Goal: Task Accomplishment & Management: Manage account settings

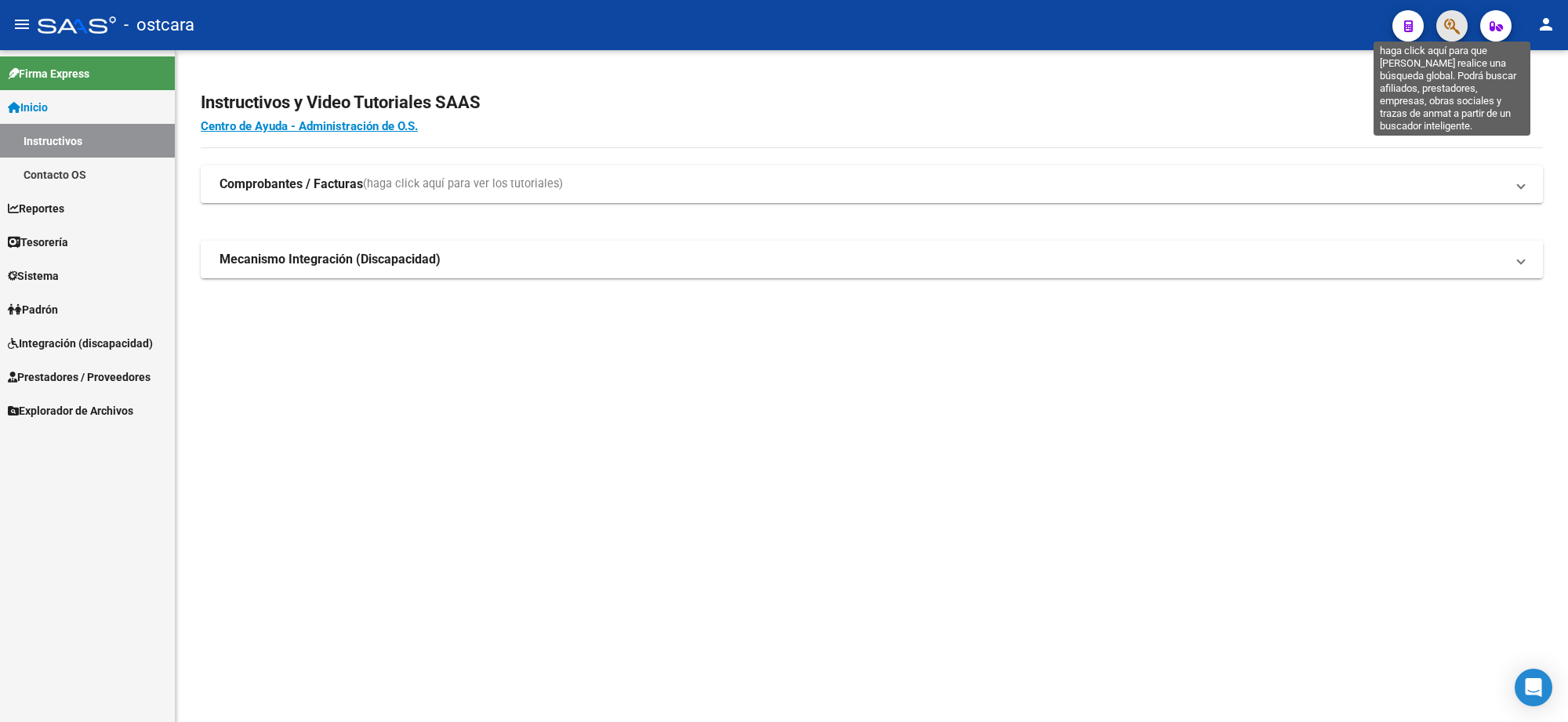
click at [1455, 25] on icon "button" at bounding box center [1452, 26] width 16 height 18
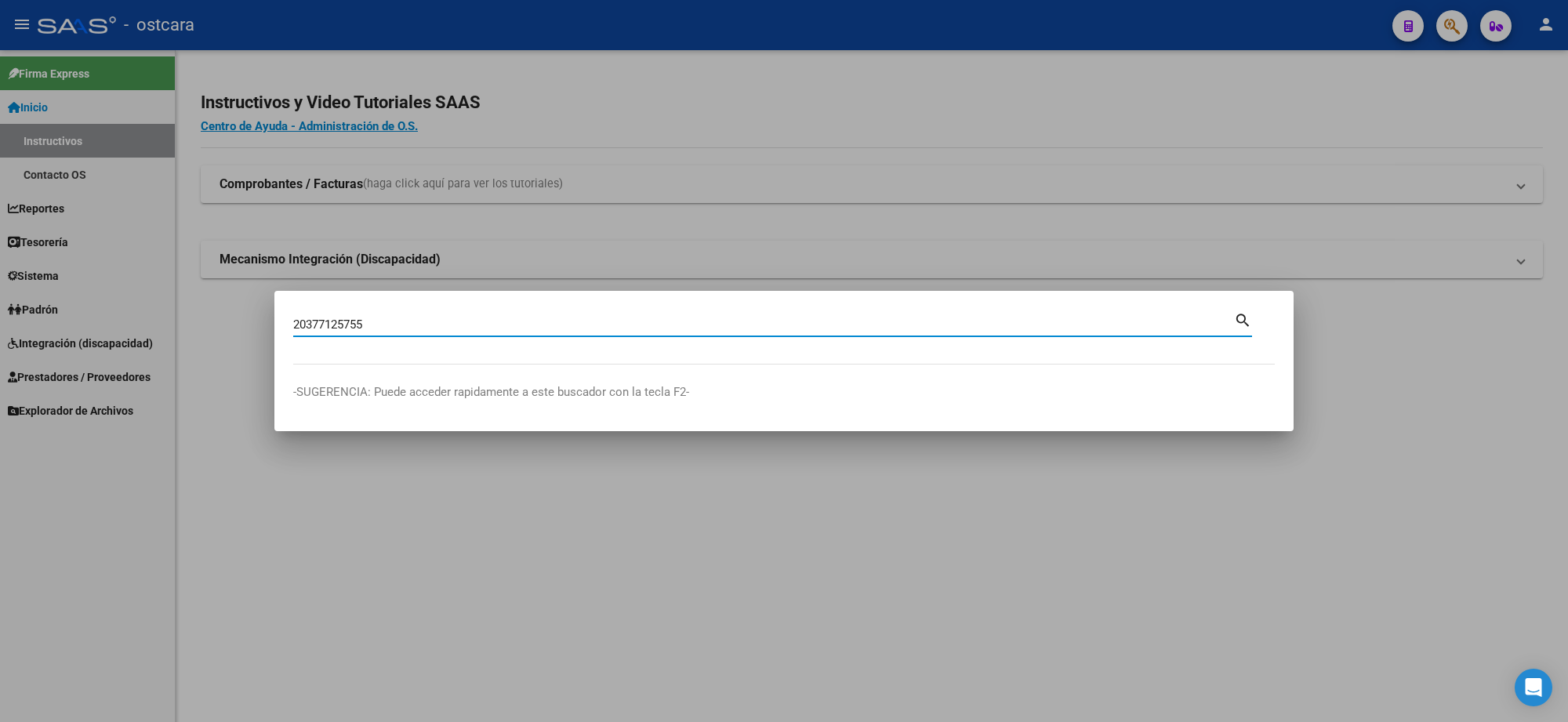
type input "20377125755"
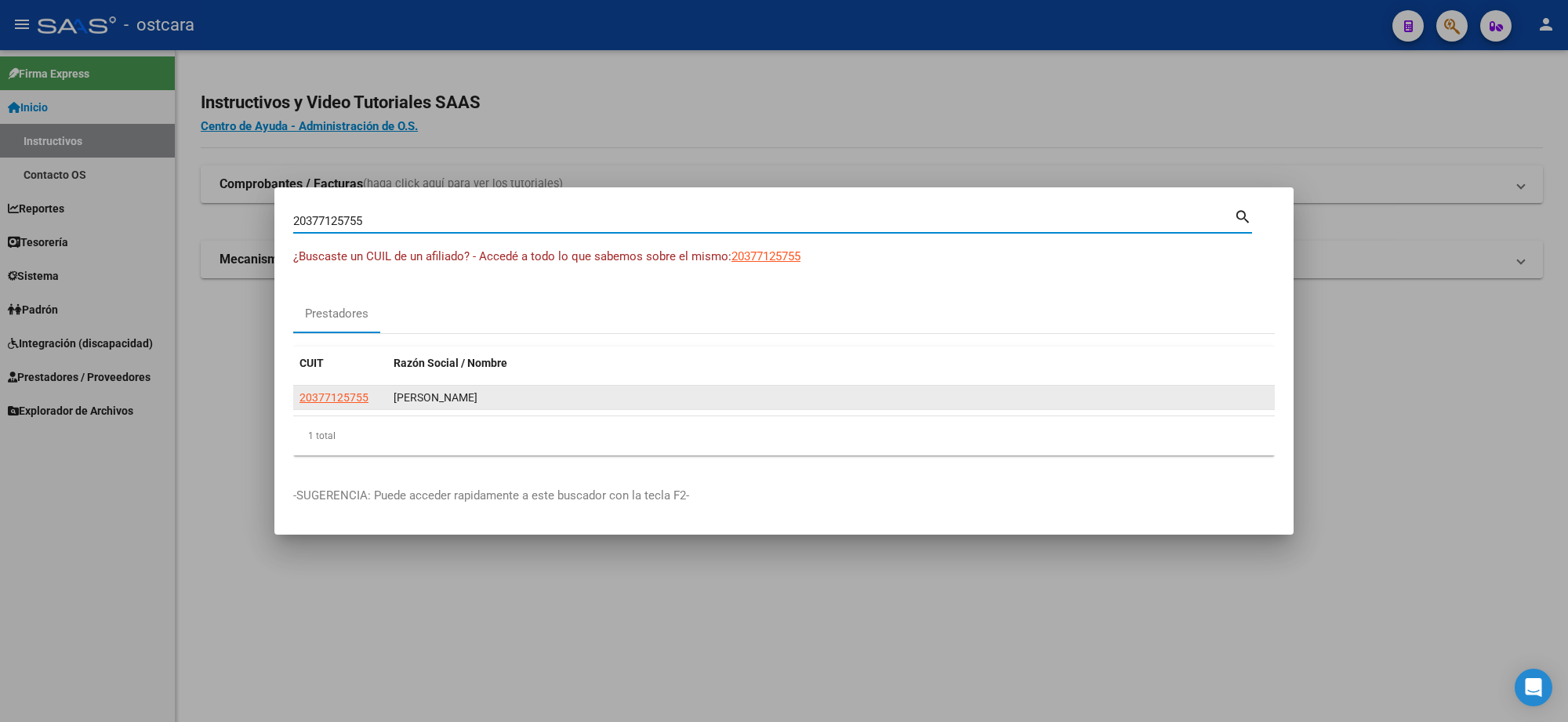
click at [341, 389] on app-link-go-to "20377125755" at bounding box center [333, 397] width 69 height 18
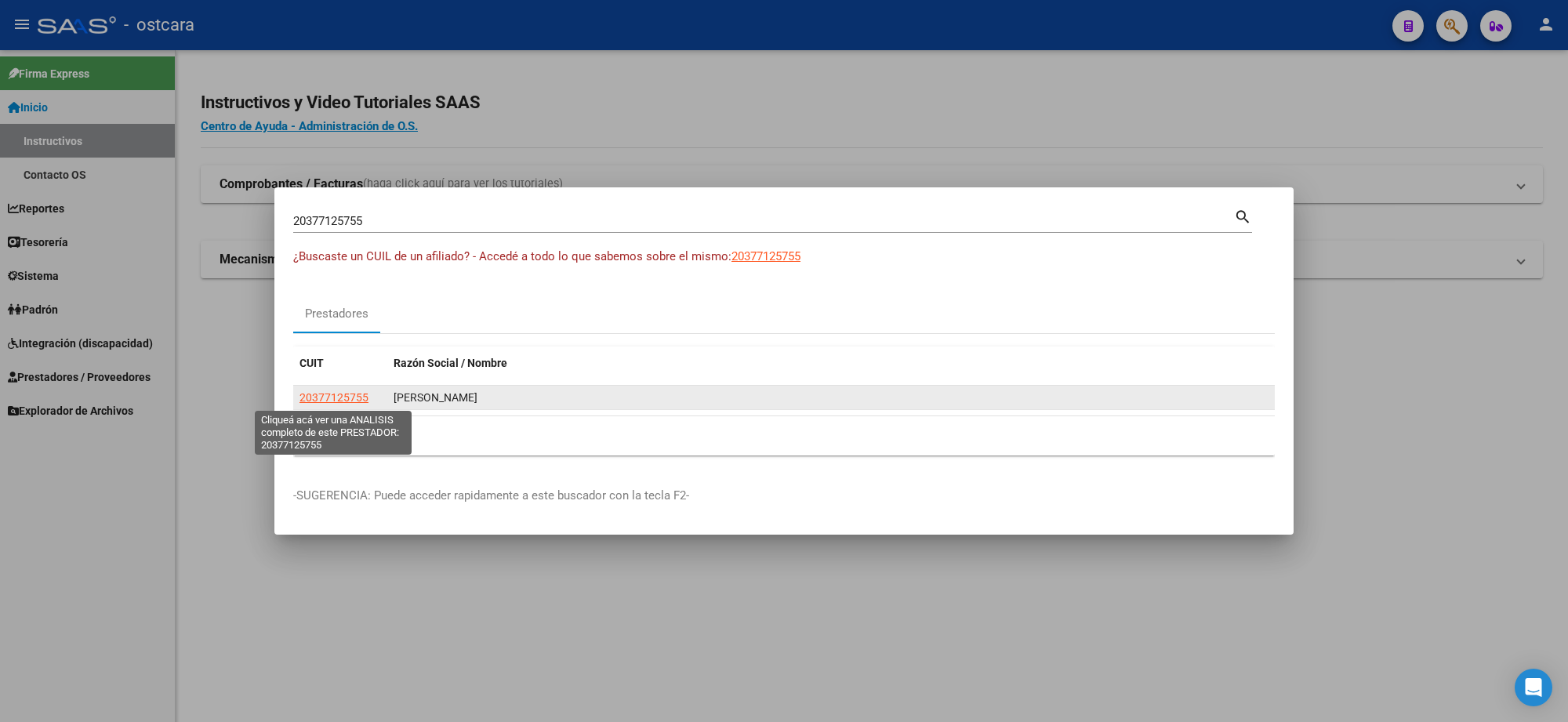
click at [336, 402] on span "20377125755" at bounding box center [333, 396] width 69 height 12
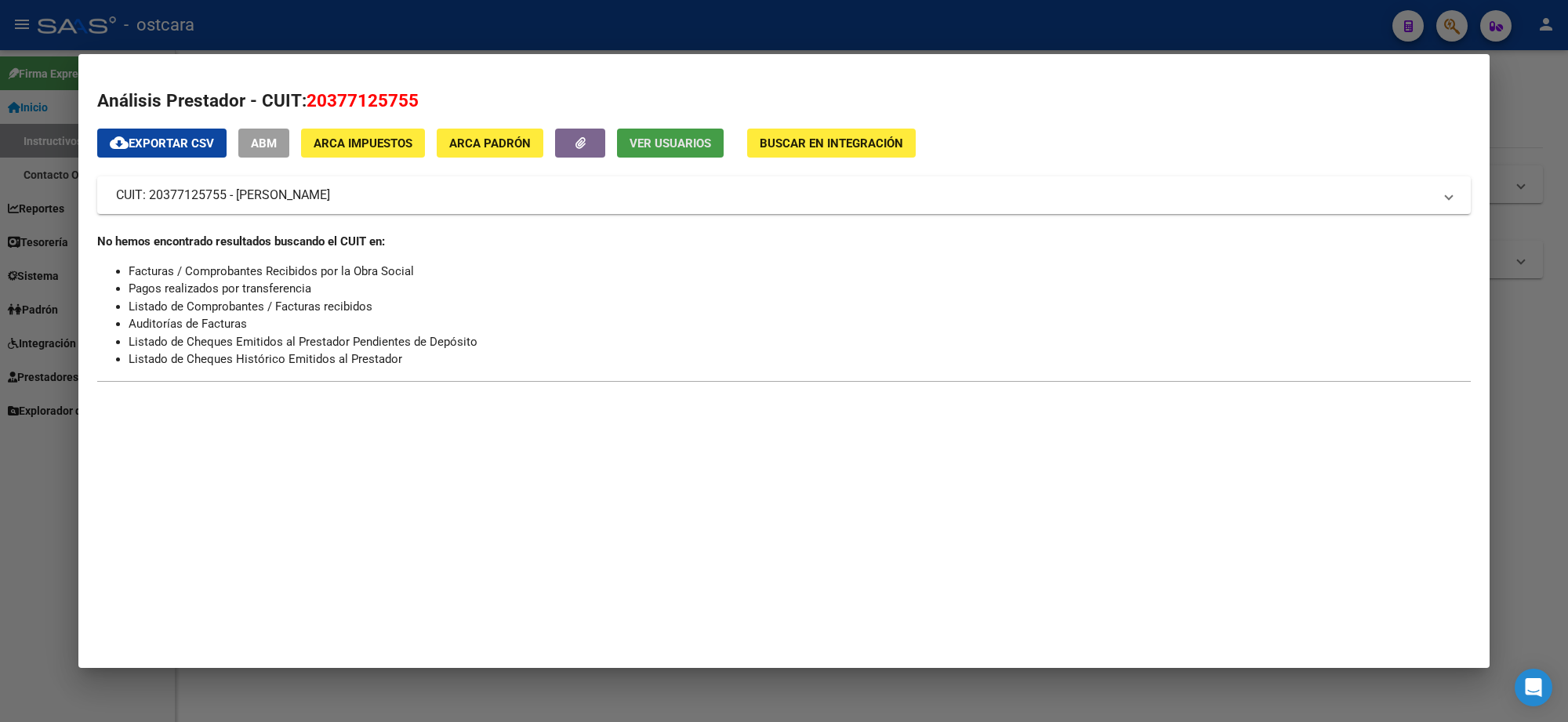
click at [686, 138] on span "Ver Usuarios" at bounding box center [670, 143] width 81 height 14
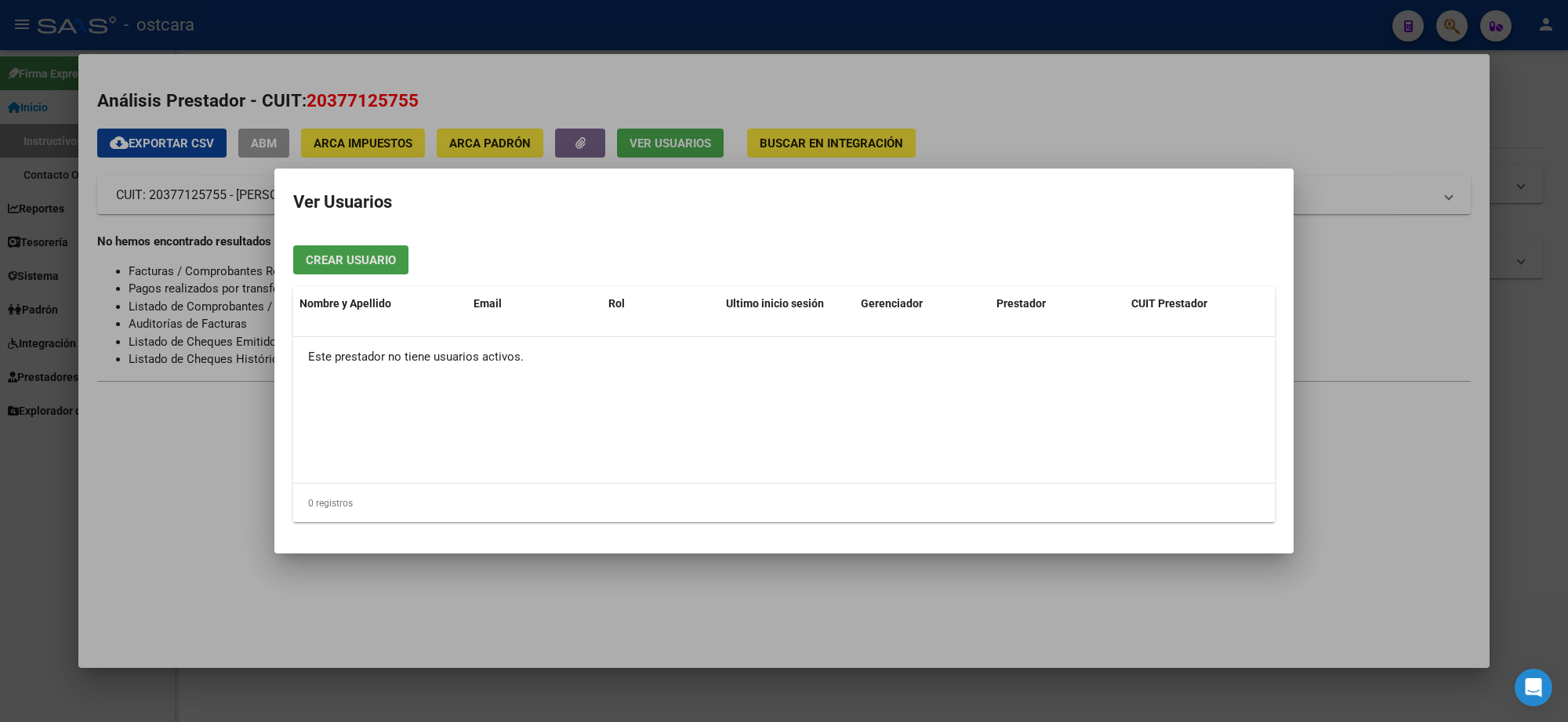
click at [379, 261] on span "Crear Usuario" at bounding box center [350, 260] width 90 height 14
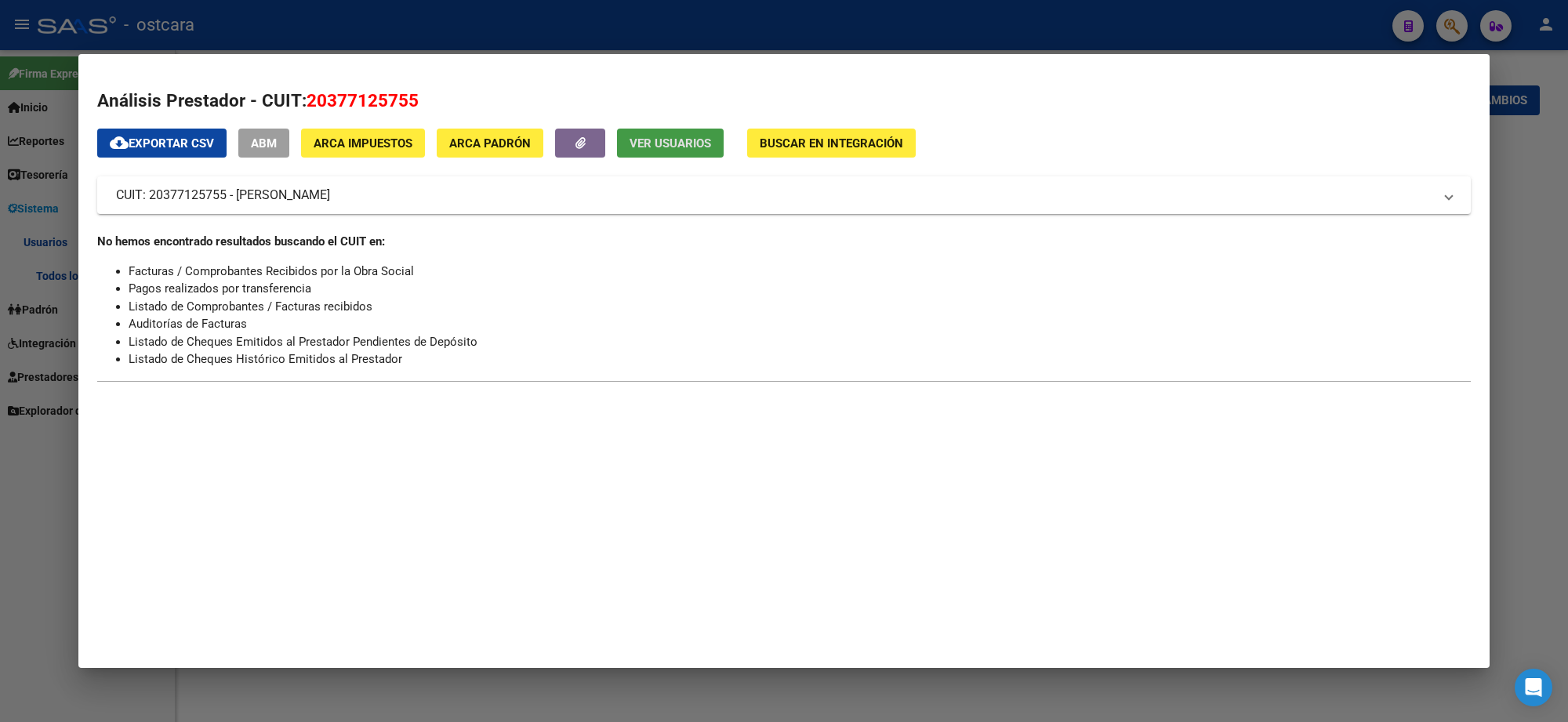
click at [733, 28] on div at bounding box center [784, 361] width 1568 height 722
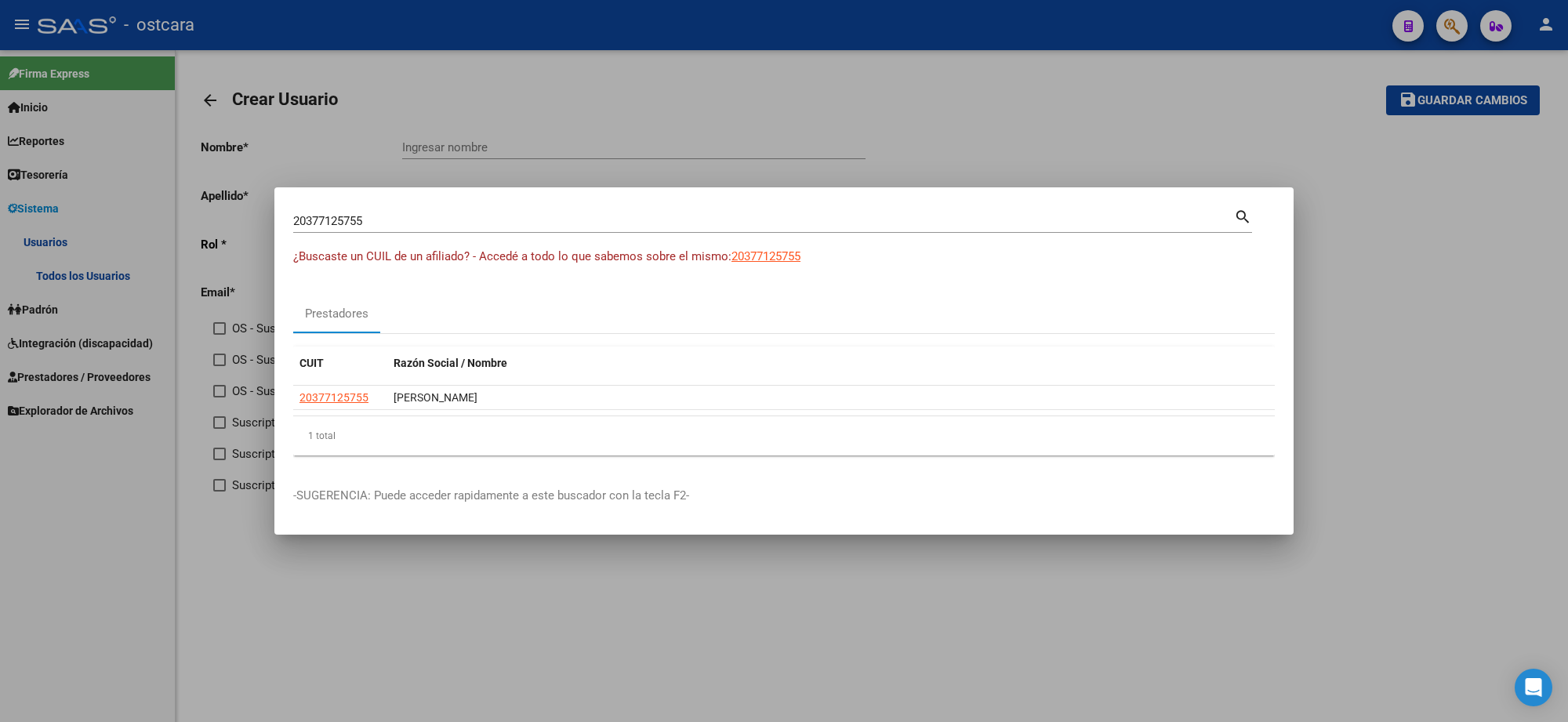
click at [785, 94] on div at bounding box center [784, 361] width 1568 height 722
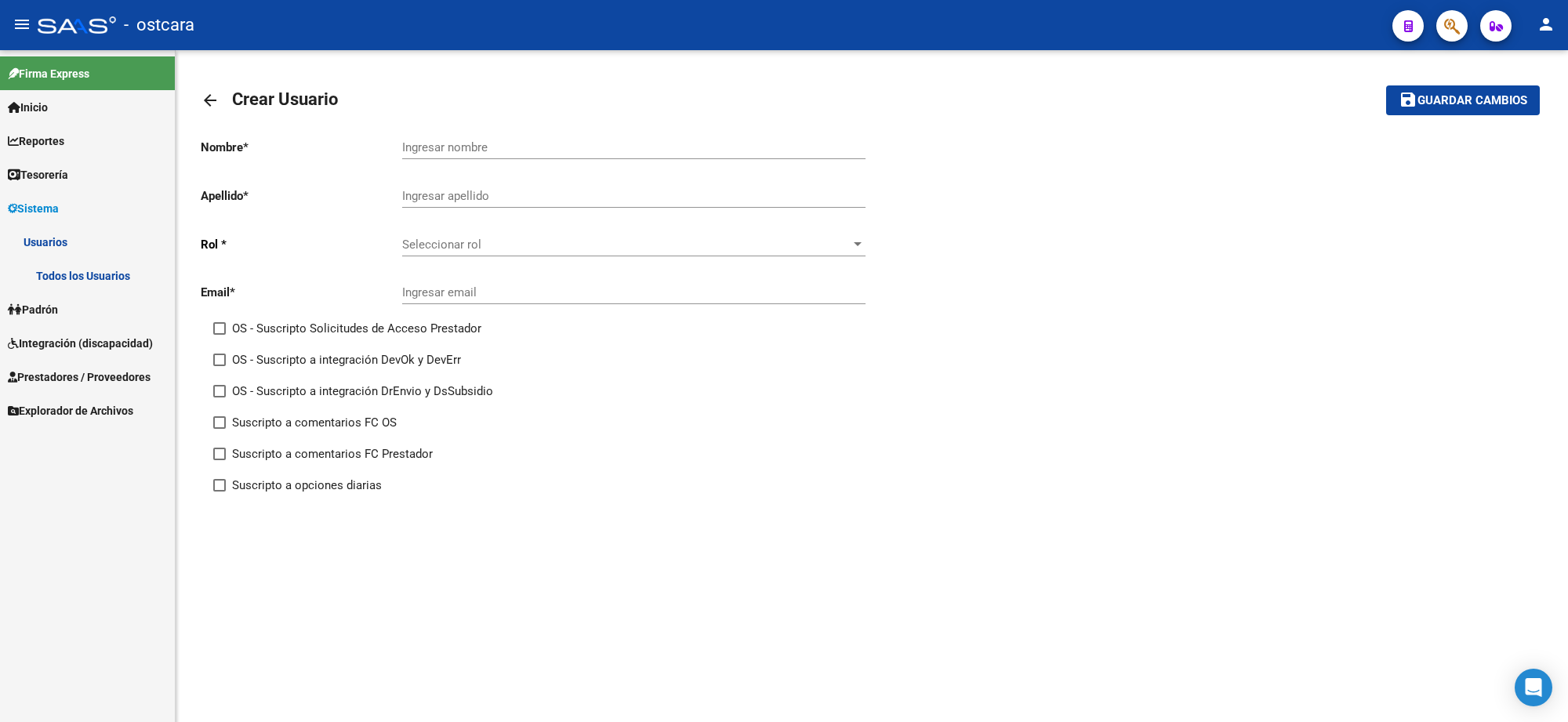
click at [487, 232] on div "Seleccionar rol Seleccionar rol" at bounding box center [634, 239] width 464 height 34
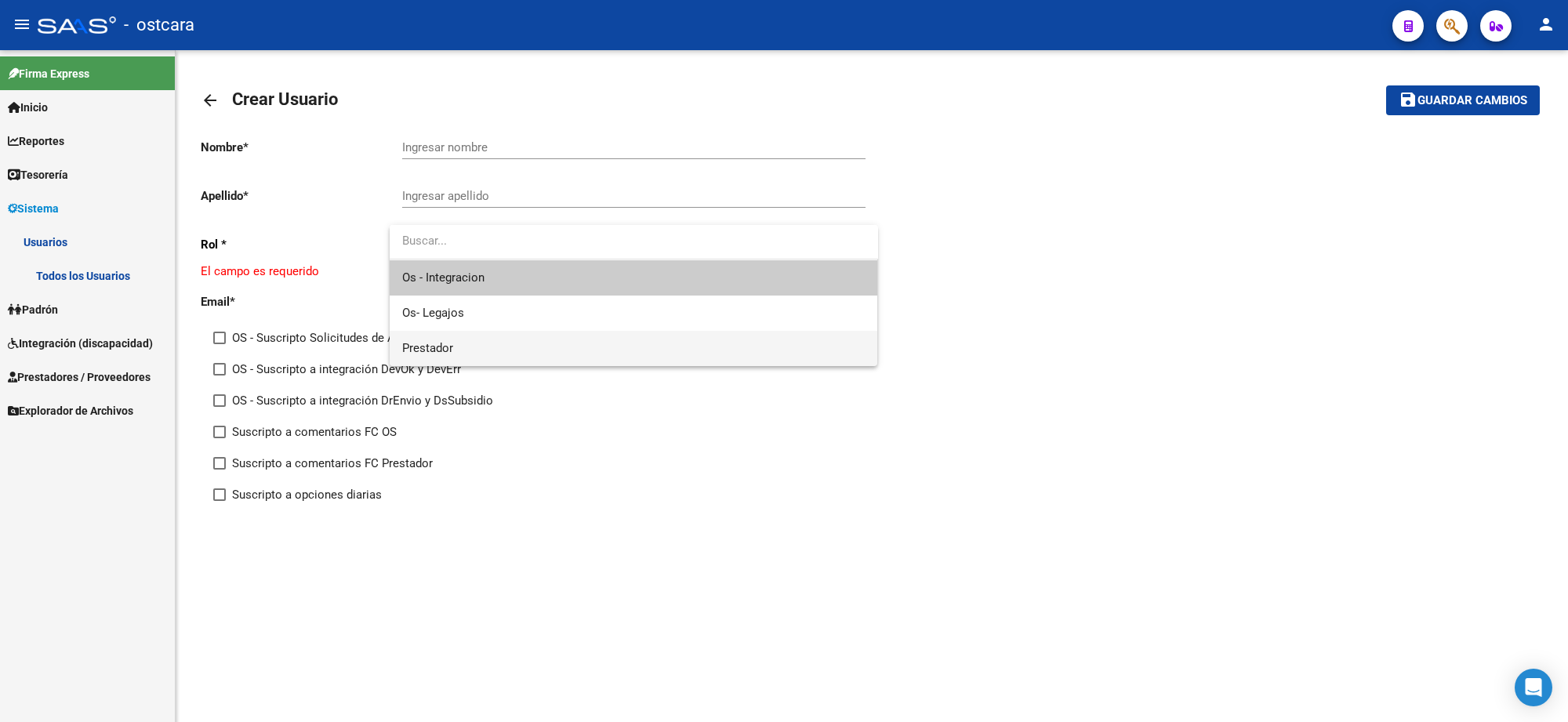
click at [467, 341] on span "Prestador" at bounding box center [634, 348] width 464 height 35
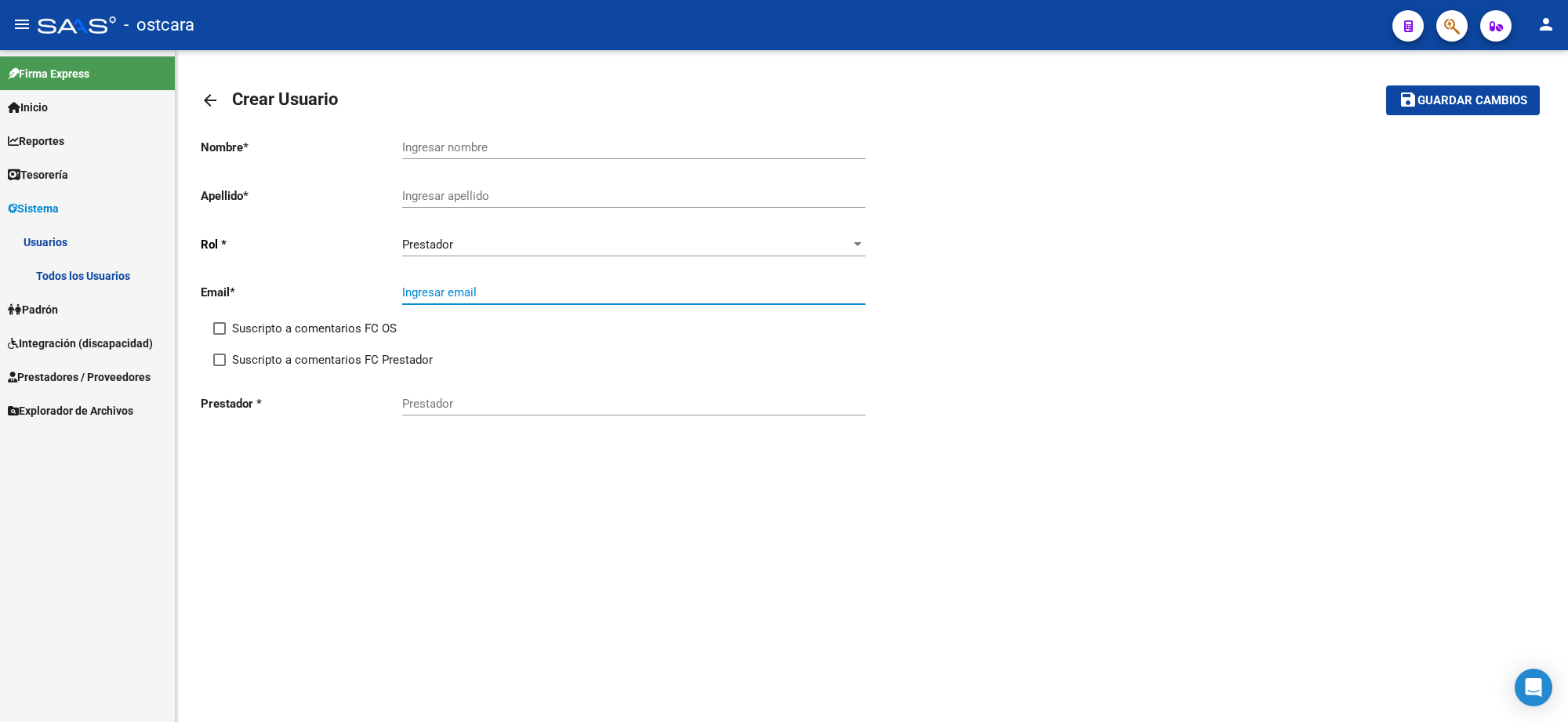
click at [459, 291] on input "Ingresar email" at bounding box center [634, 292] width 464 height 14
paste input "20377125755"
type input "20377125755"
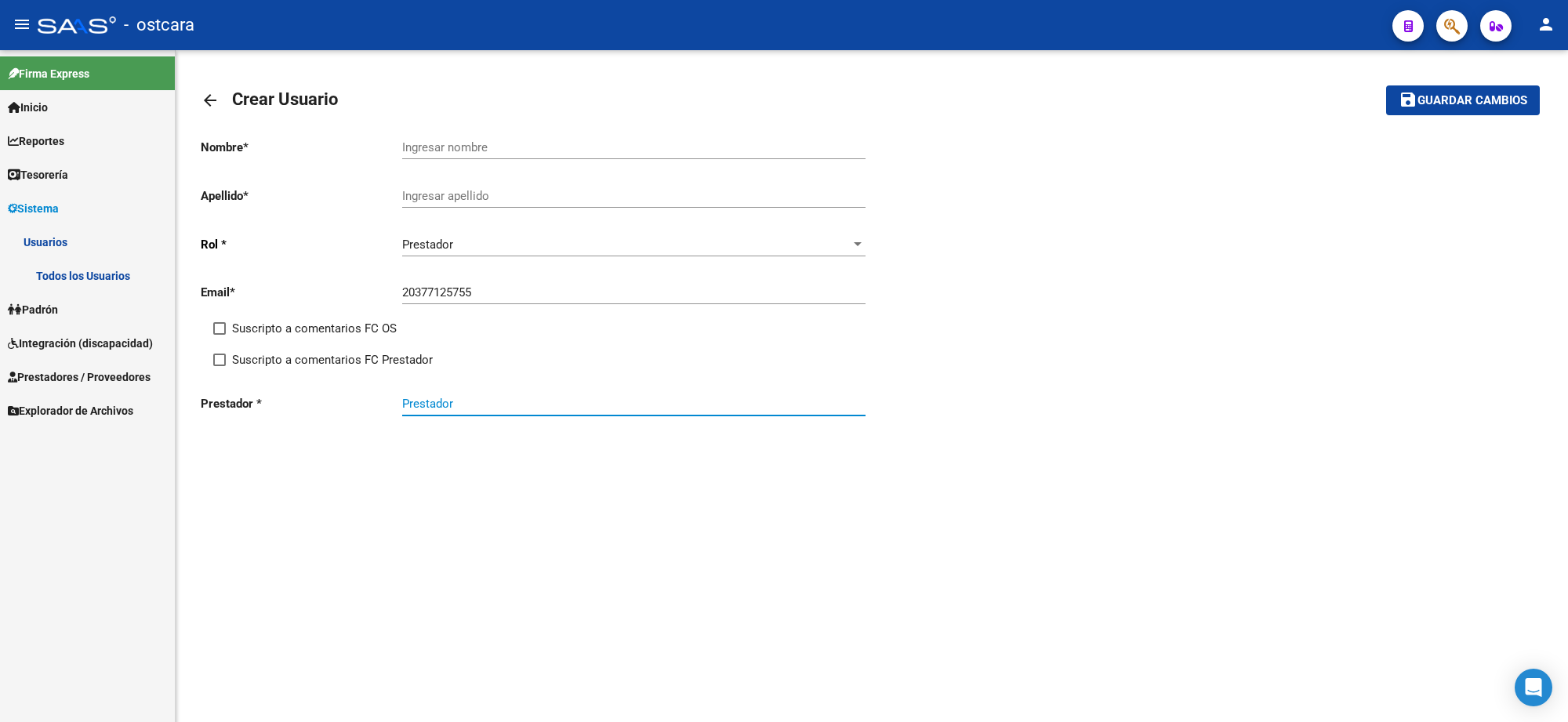
click at [479, 396] on input "Prestador" at bounding box center [634, 403] width 464 height 14
paste input "20377125755"
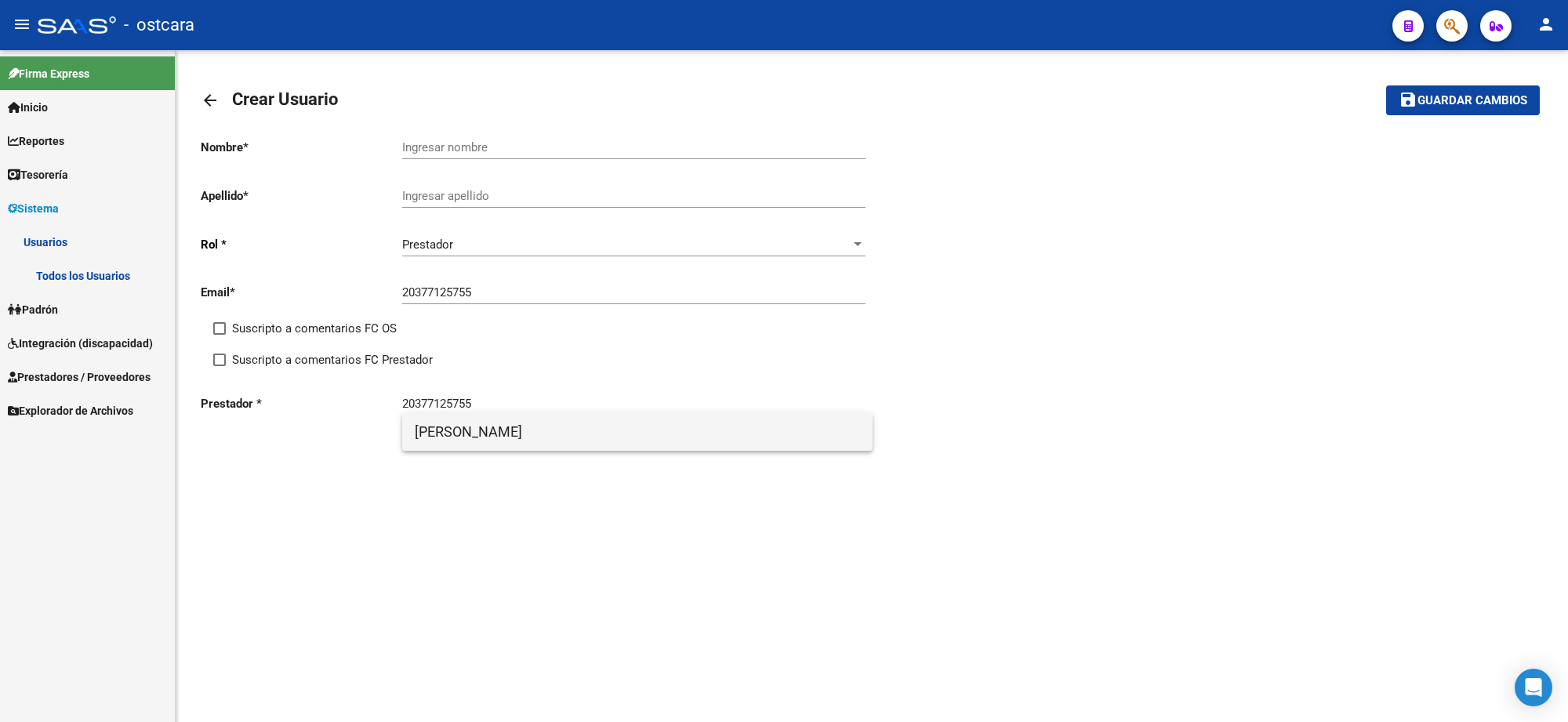
drag, startPoint x: 594, startPoint y: 429, endPoint x: 396, endPoint y: 429, distance: 198.0
click at [396, 429] on body "menu - ostcara person Firma Express Inicio Instructivos Contacto OS Reportes Eg…" at bounding box center [784, 361] width 1568 height 722
copy body "Nombre * Ingresar nombre Apellido * Ingresar apellido Rol * Prestador Seleccion…"
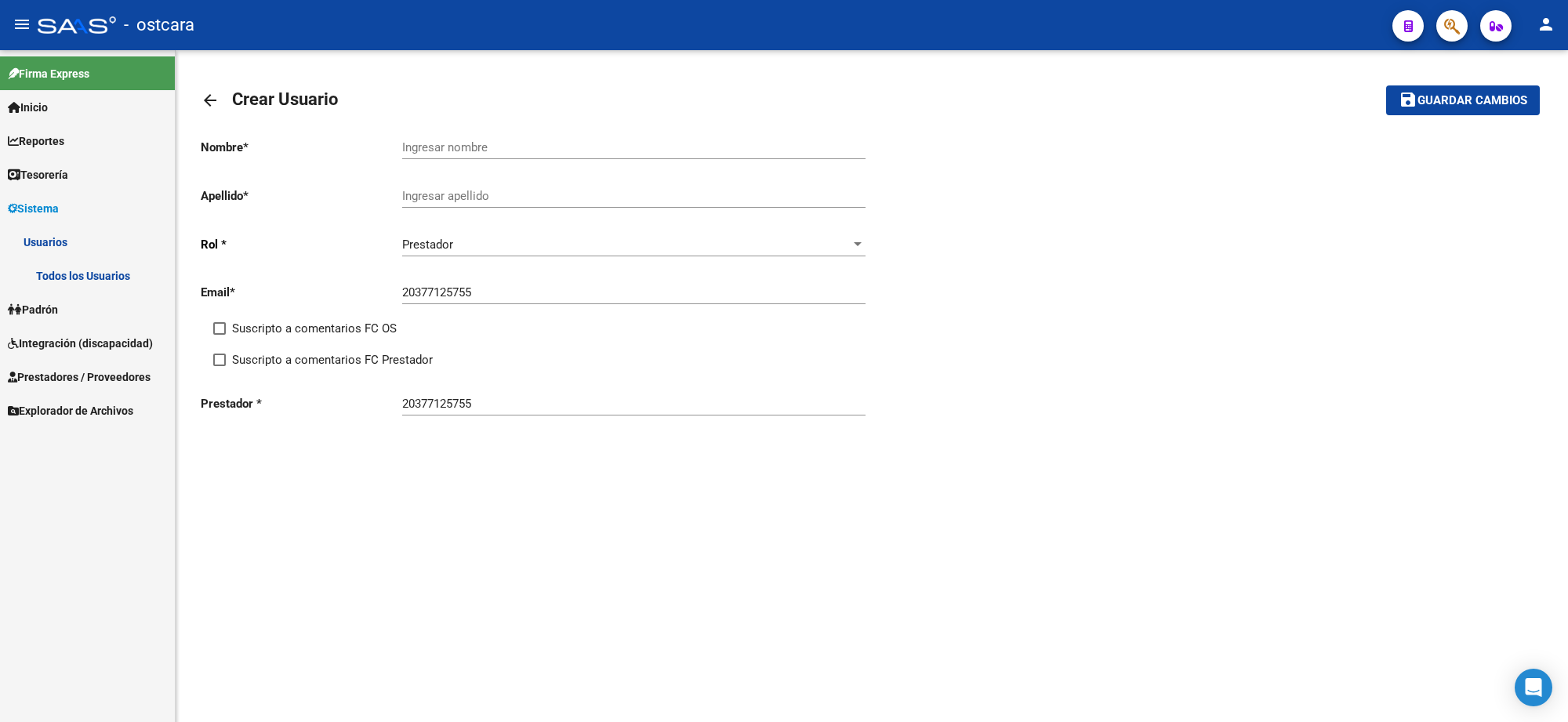
click at [455, 197] on input "Ingresar apellido" at bounding box center [634, 196] width 464 height 14
click at [459, 189] on input "Ingresar apellido" at bounding box center [634, 196] width 464 height 14
click at [494, 396] on input "20377125755" at bounding box center [634, 403] width 464 height 14
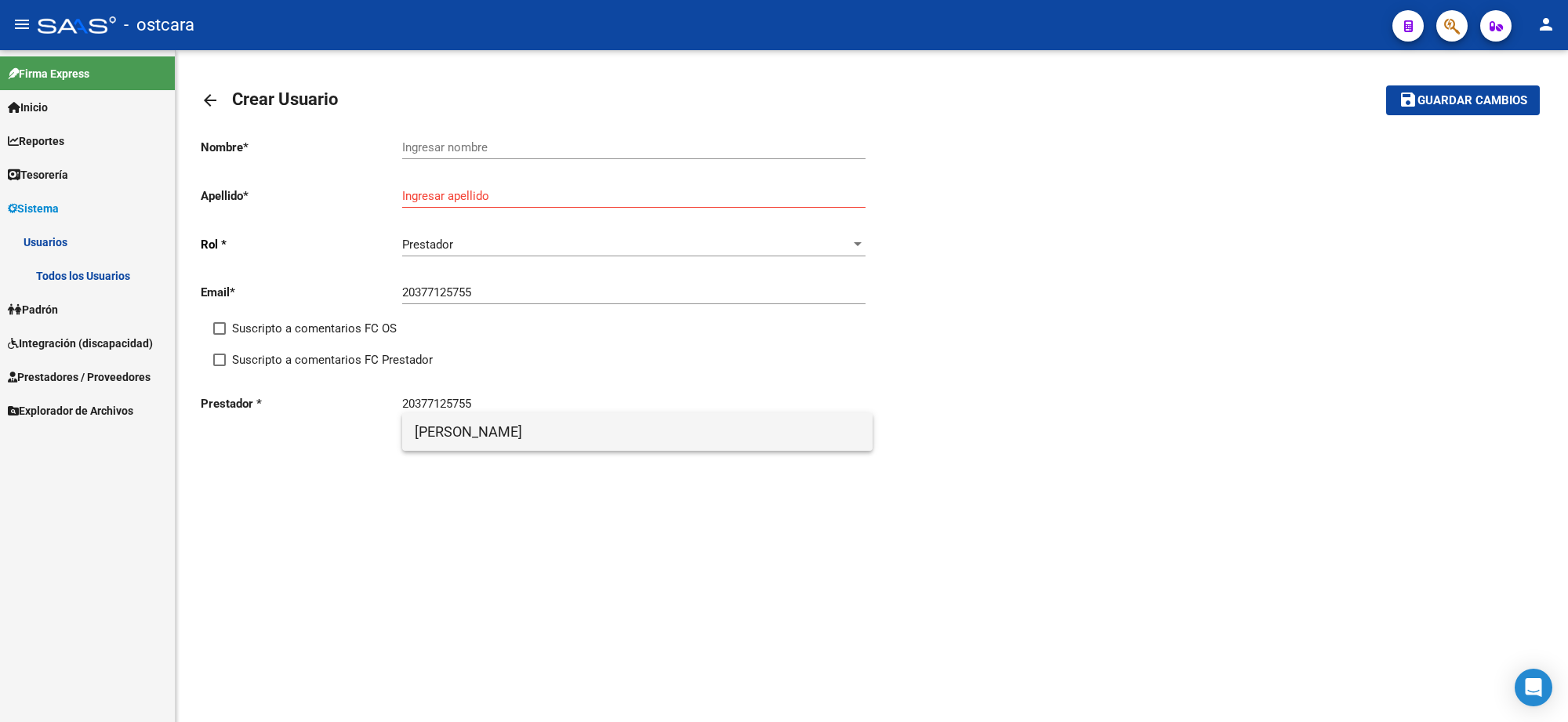
click at [494, 431] on span "[PERSON_NAME]" at bounding box center [637, 432] width 446 height 38
type input "[PERSON_NAME]"
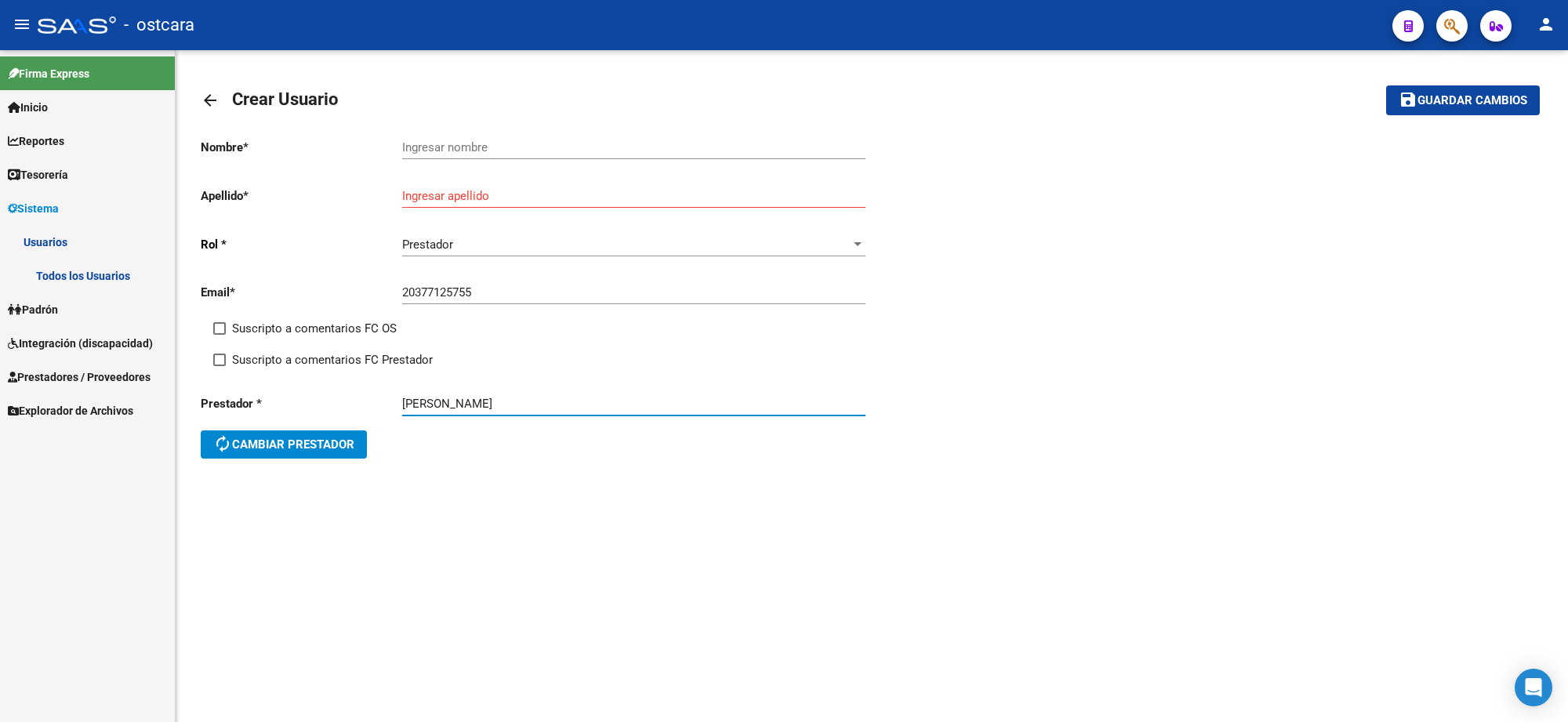
drag, startPoint x: 536, startPoint y: 398, endPoint x: 390, endPoint y: 390, distance: 146.2
click at [390, 390] on div "Prestador * [PERSON_NAME] autorenew Cambiar prestador" at bounding box center [536, 428] width 671 height 94
click at [492, 197] on input "Ingresar apellido" at bounding box center [634, 196] width 464 height 14
paste input "[PERSON_NAME]"
type input "[PERSON_NAME]"
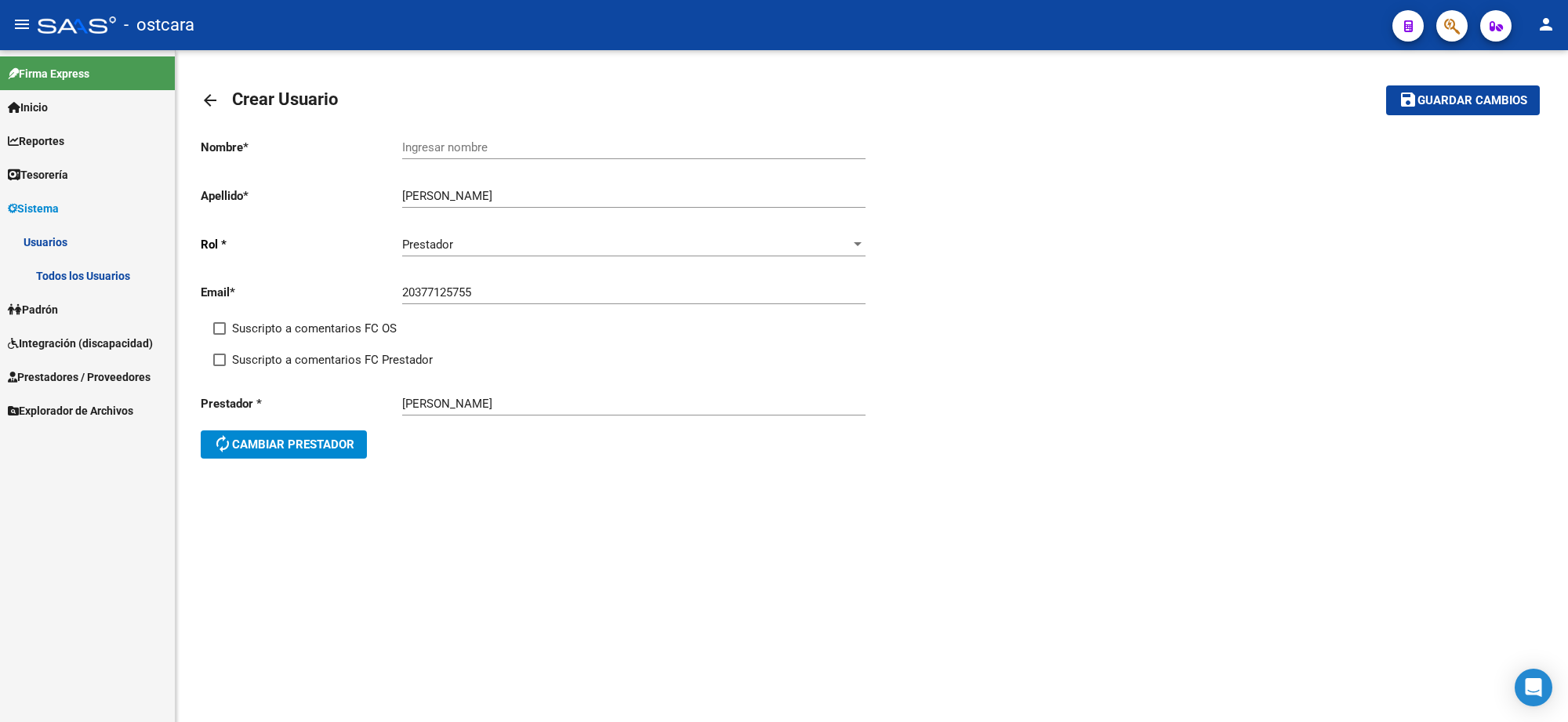
click at [456, 132] on div "Ingresar nombre" at bounding box center [634, 143] width 464 height 34
paste input "[PERSON_NAME]"
click at [475, 141] on input "[PERSON_NAME]" at bounding box center [634, 147] width 464 height 14
type input "[PERSON_NAME]"
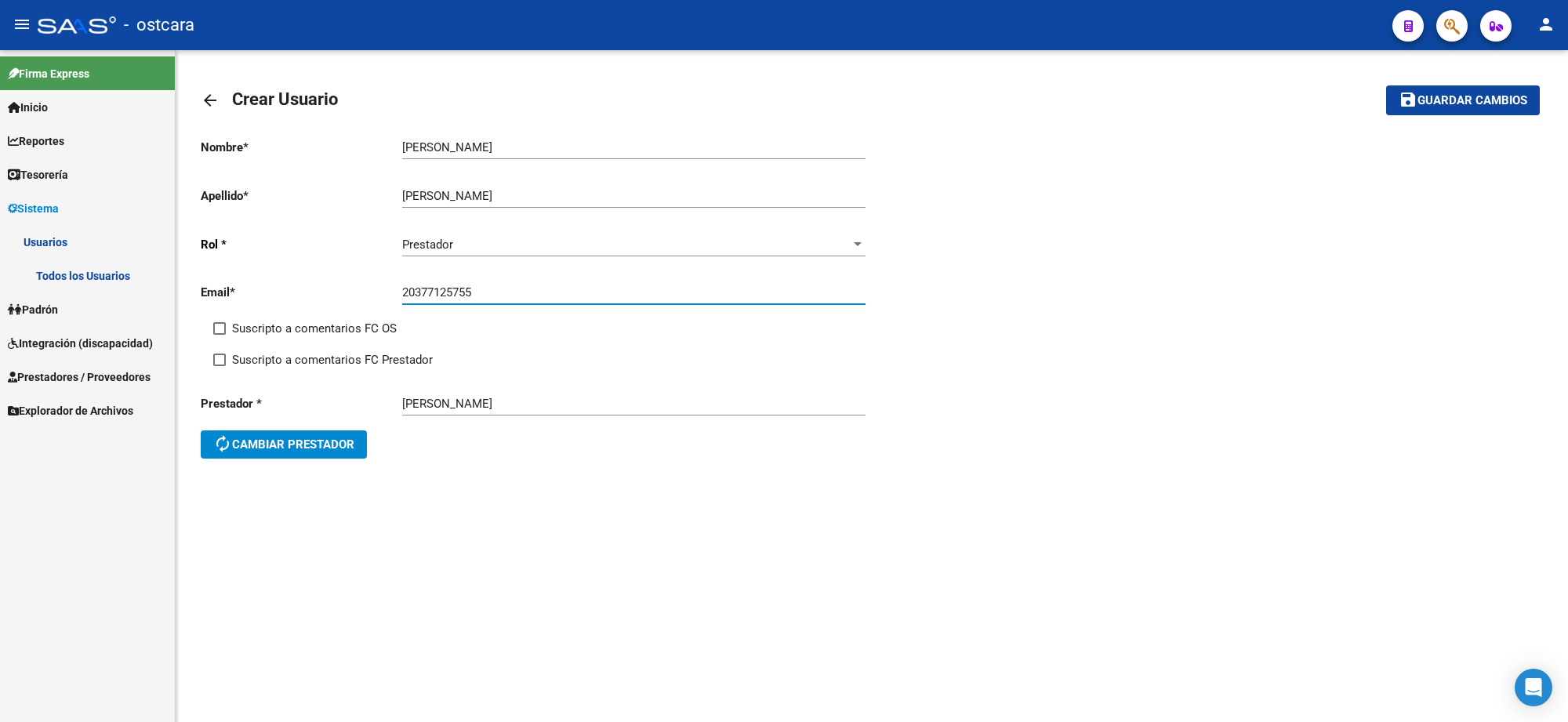
drag, startPoint x: 508, startPoint y: 288, endPoint x: 112, endPoint y: 285, distance: 396.0
click at [127, 286] on mat-sidenav-container "Firma Express Inicio Instructivos Contacto OS Reportes Egresos Devengados Compr…" at bounding box center [784, 386] width 1568 height 672
paste input "[EMAIL_ADDRESS][DOMAIN_NAME]"
type input "[EMAIL_ADDRESS][DOMAIN_NAME]"
click at [221, 330] on span at bounding box center [219, 328] width 12 height 12
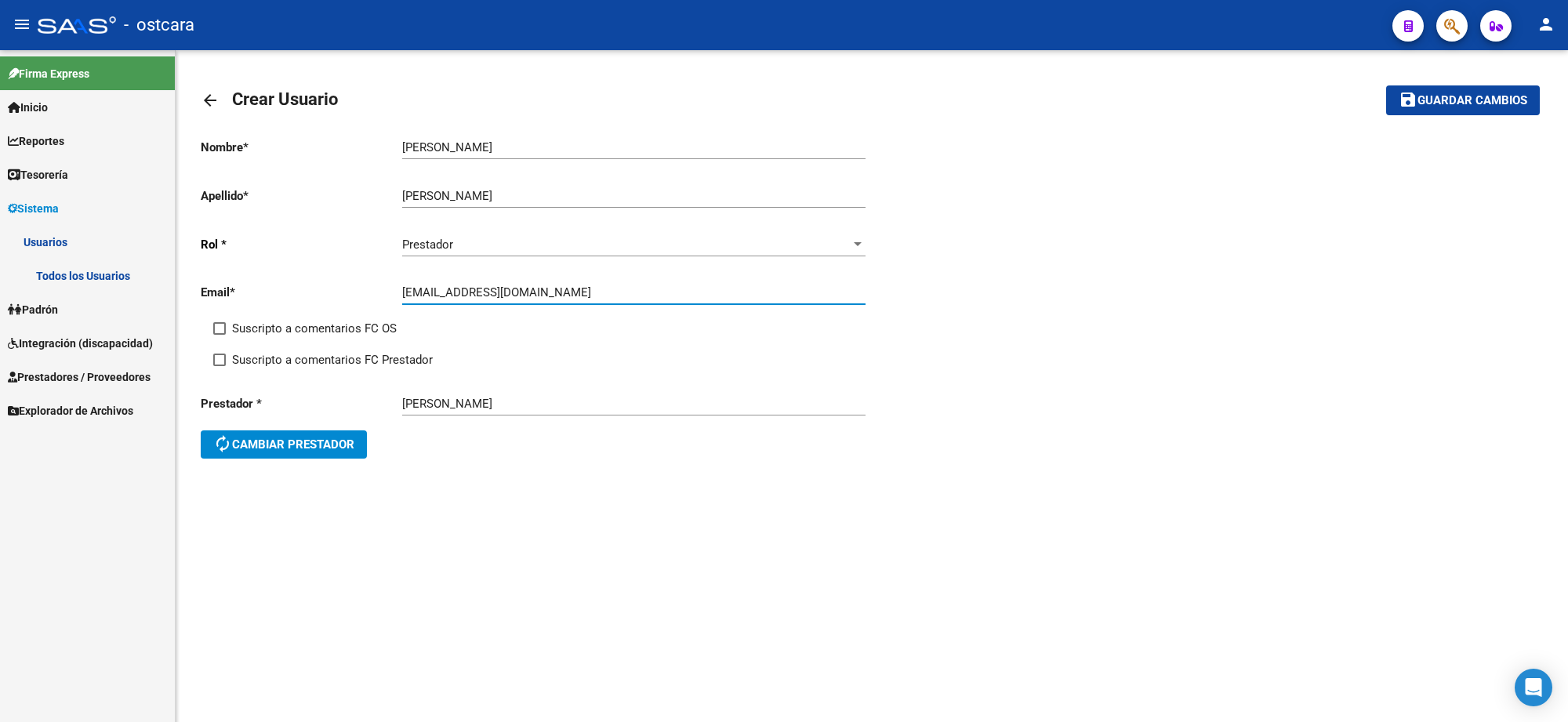
click at [220, 335] on input "Suscripto a comentarios FC OS" at bounding box center [219, 335] width 1 height 1
checkbox input "true"
click at [223, 354] on span at bounding box center [219, 360] width 12 height 12
click at [220, 366] on input "Suscripto a comentarios FC Prestador" at bounding box center [219, 366] width 1 height 1
checkbox input "true"
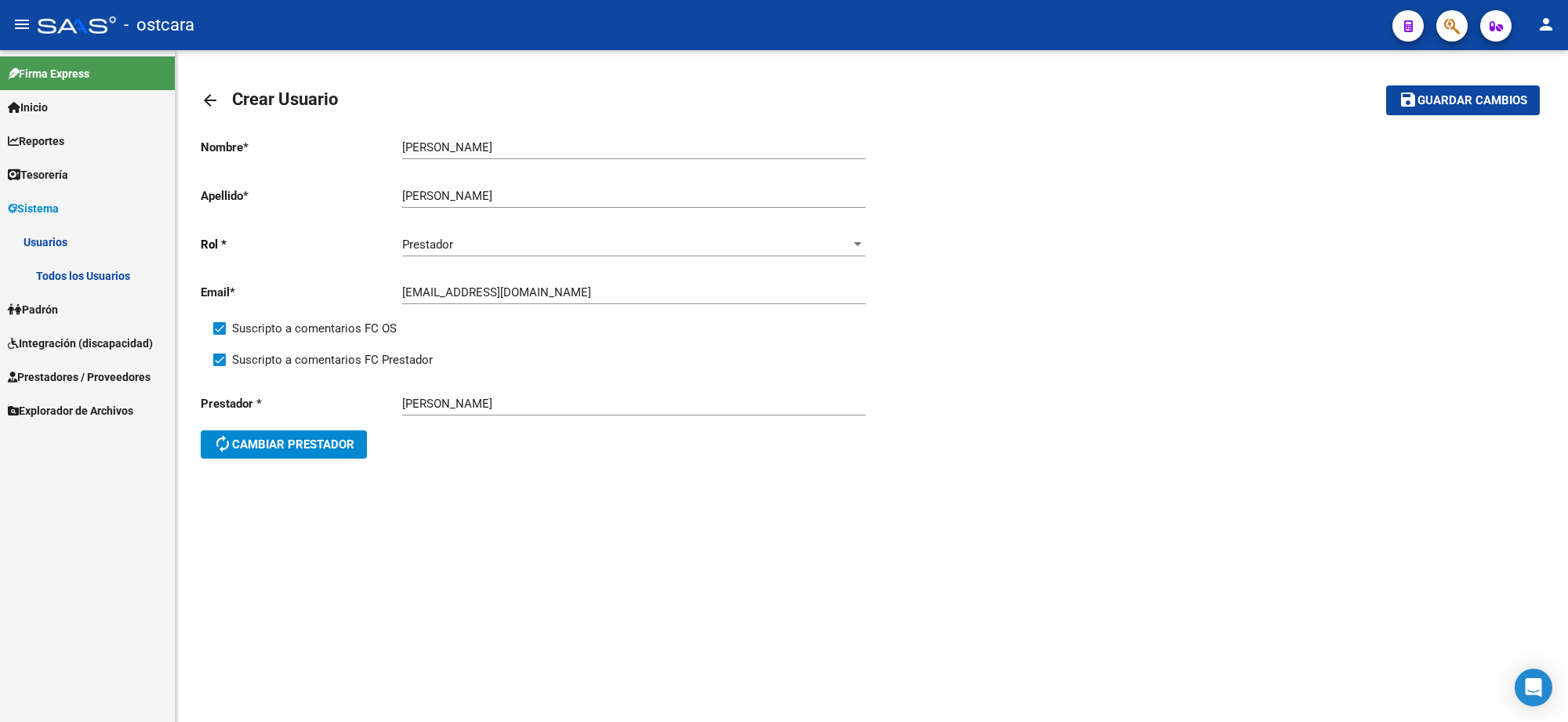
click at [1460, 103] on span "Guardar cambios" at bounding box center [1472, 100] width 110 height 14
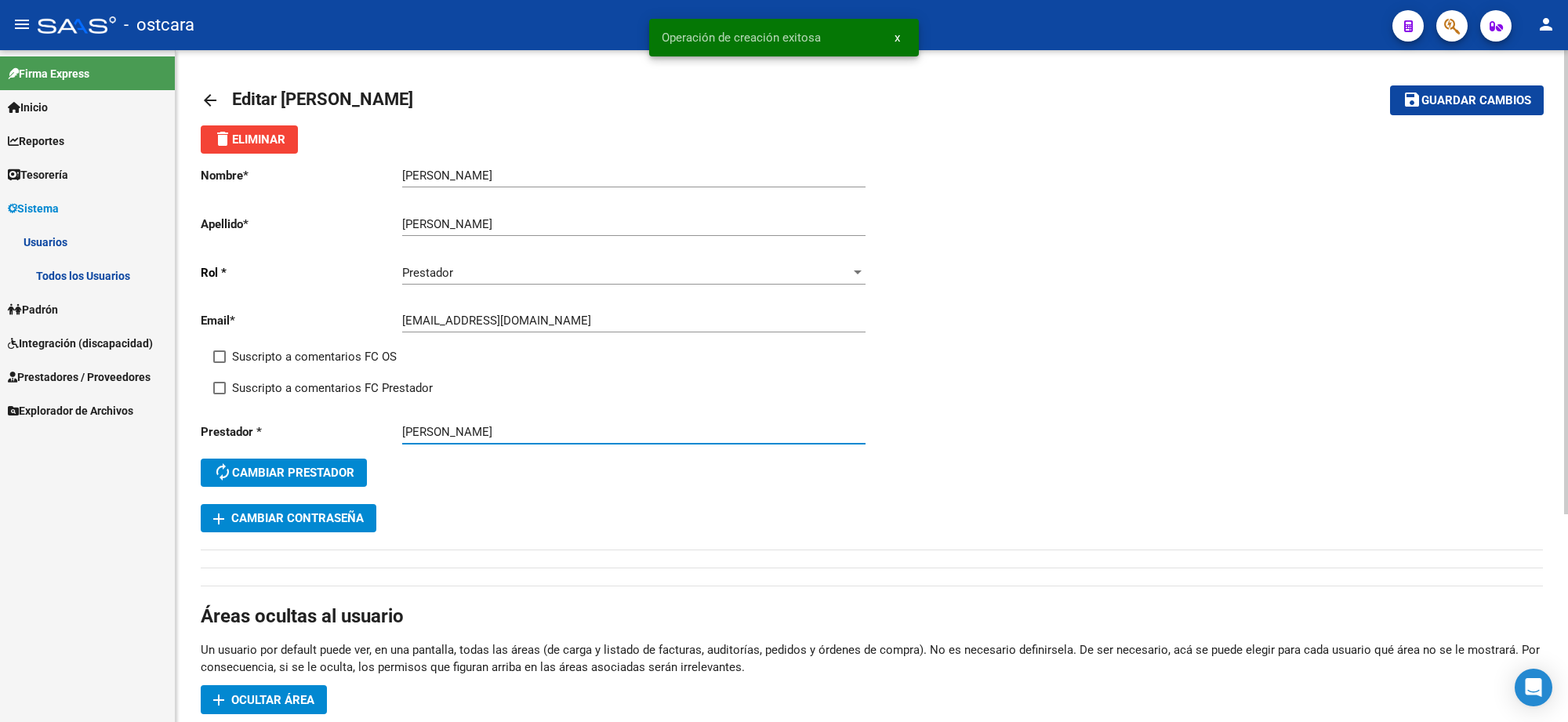
drag, startPoint x: 551, startPoint y: 422, endPoint x: 385, endPoint y: 418, distance: 166.0
click at [385, 418] on div "Prestador * [PERSON_NAME] autorenew Cambiar prestador" at bounding box center [536, 456] width 671 height 94
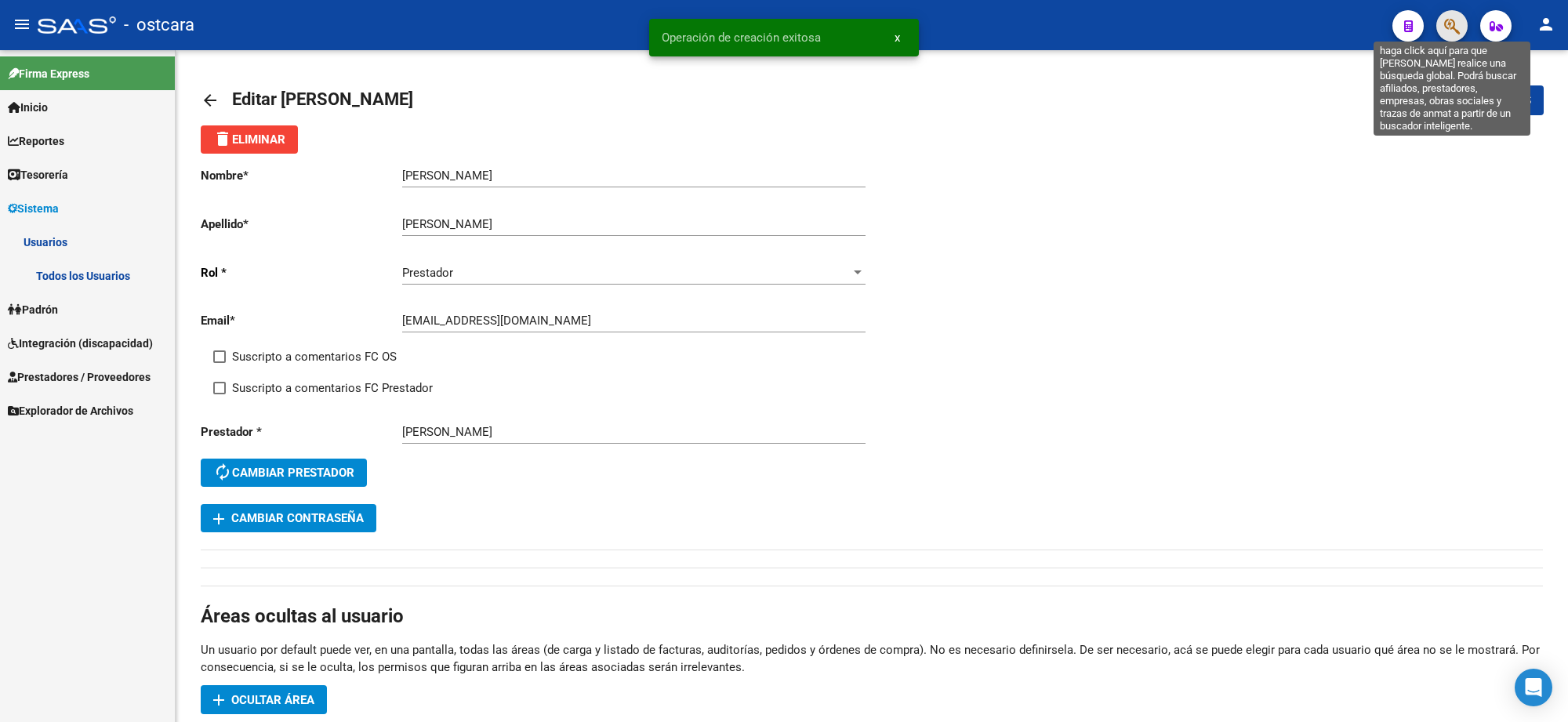
click at [1448, 31] on icon "button" at bounding box center [1452, 26] width 16 height 18
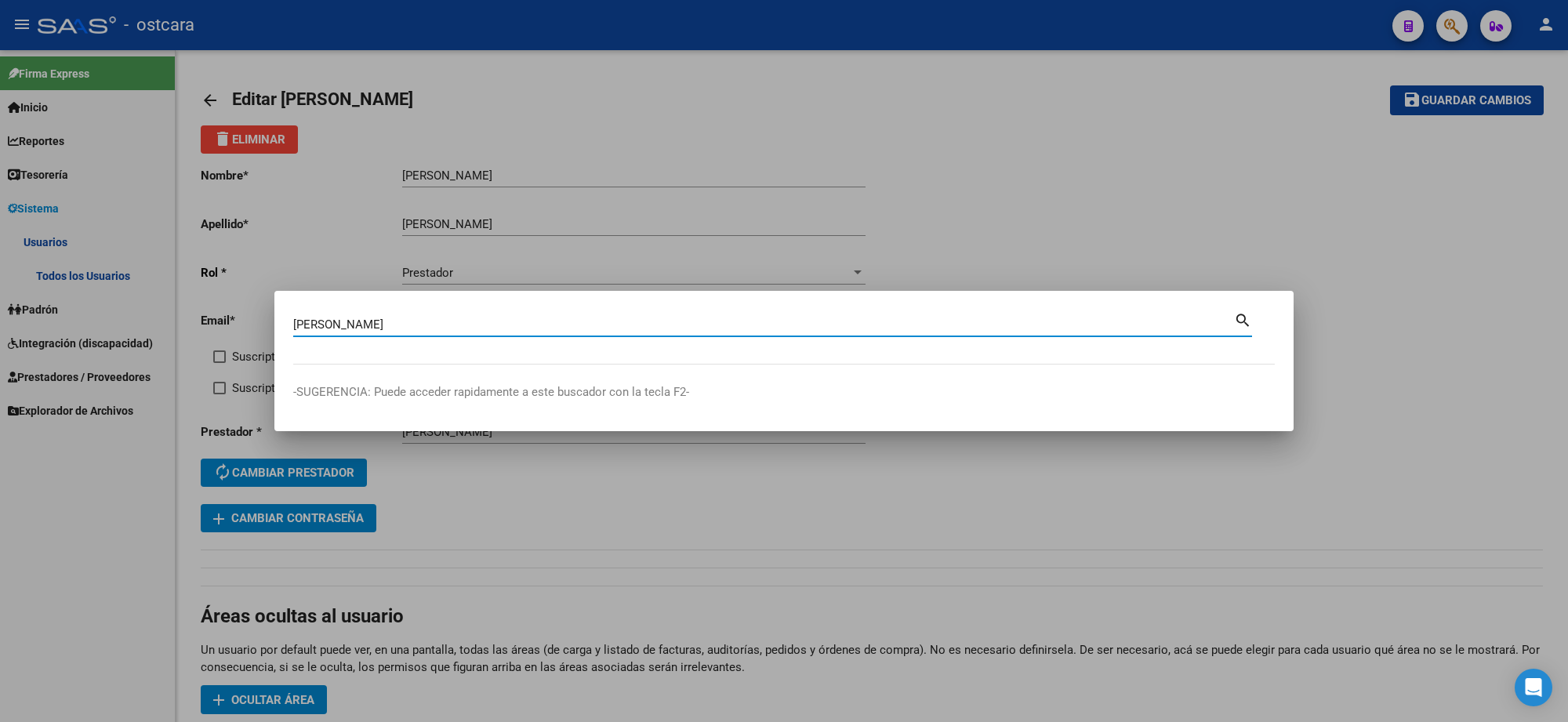
type input "[PERSON_NAME]"
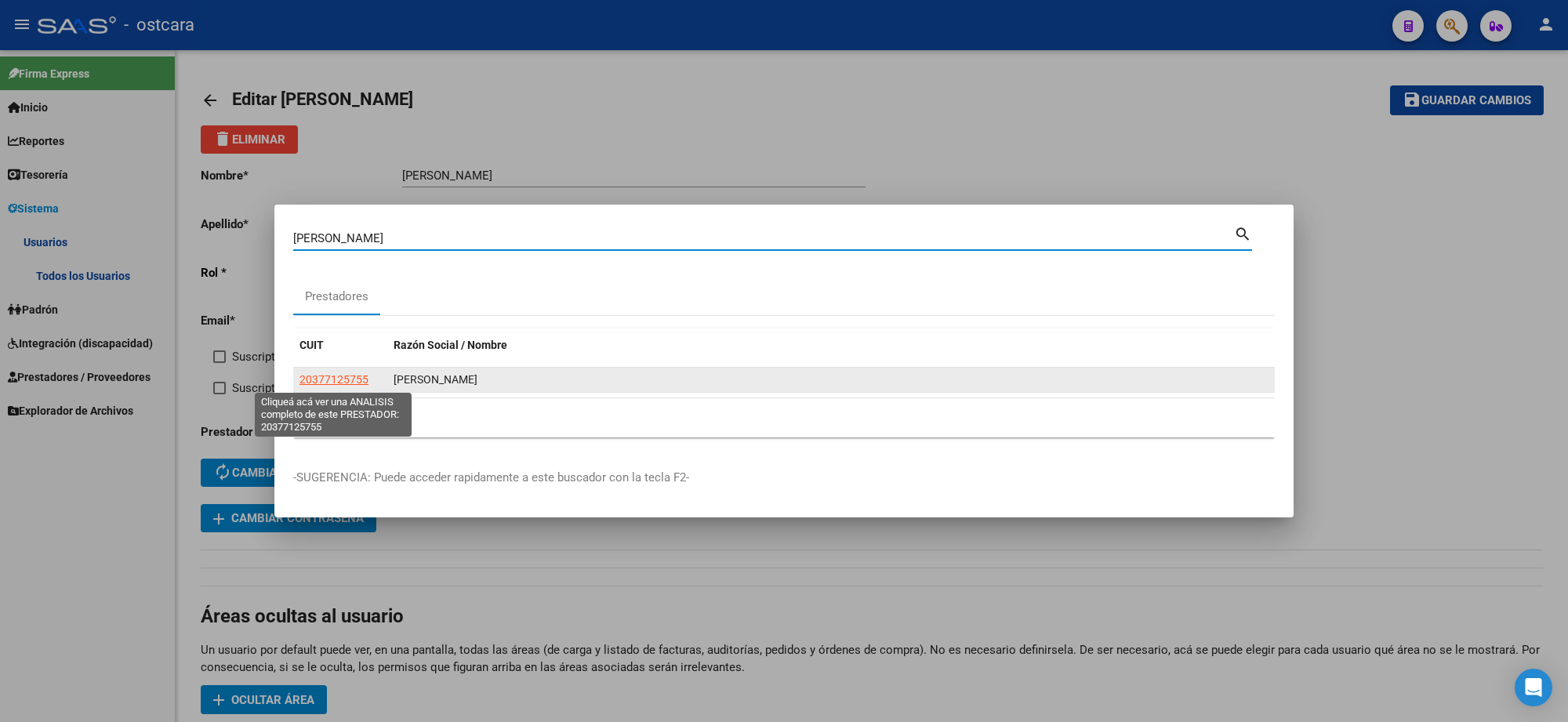
click at [351, 379] on span "20377125755" at bounding box center [333, 379] width 69 height 12
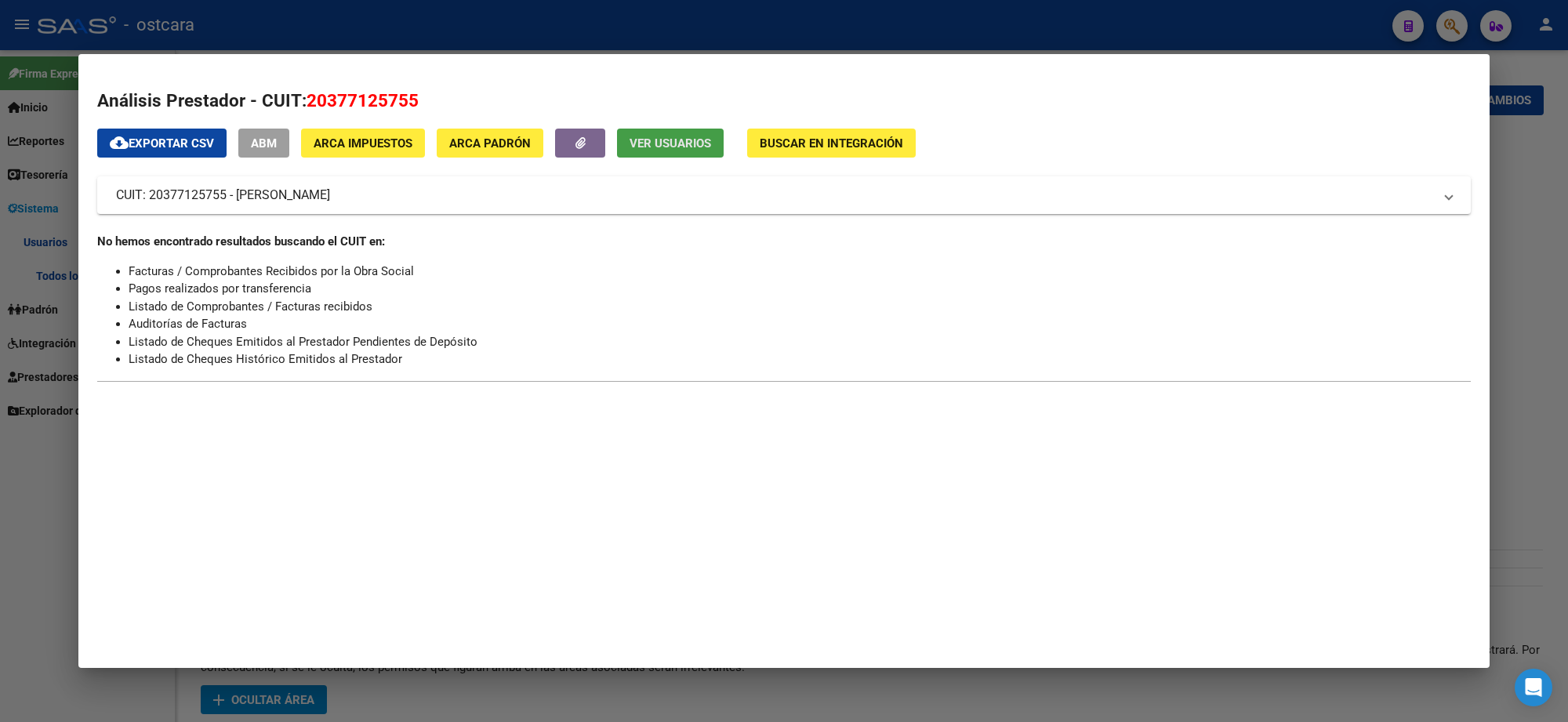
click at [660, 137] on span "Ver Usuarios" at bounding box center [670, 143] width 81 height 14
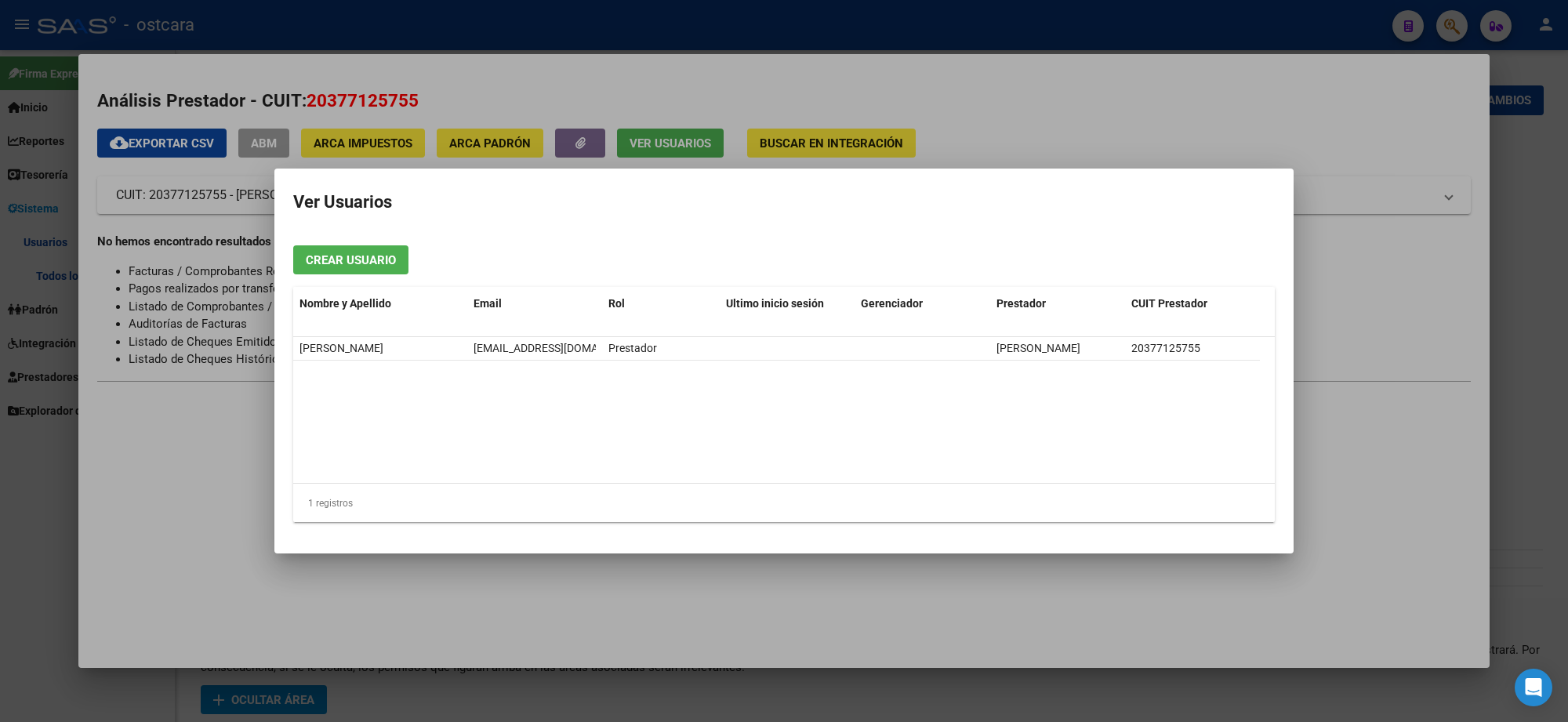
drag, startPoint x: 686, startPoint y: 353, endPoint x: 281, endPoint y: 339, distance: 405.2
click at [281, 339] on mat-dialog-content "Crear Usuario Nombre y Apellido Email Rol Ultimo inicio sesión Gerenciador Pres…" at bounding box center [784, 383] width 1019 height 302
copy datatable-body-row "[PERSON_NAME] [EMAIL_ADDRESS][DOMAIN_NAME] Prestador"
drag, startPoint x: 1136, startPoint y: 29, endPoint x: 1122, endPoint y: 20, distance: 16.6
click at [1122, 20] on div at bounding box center [784, 361] width 1568 height 722
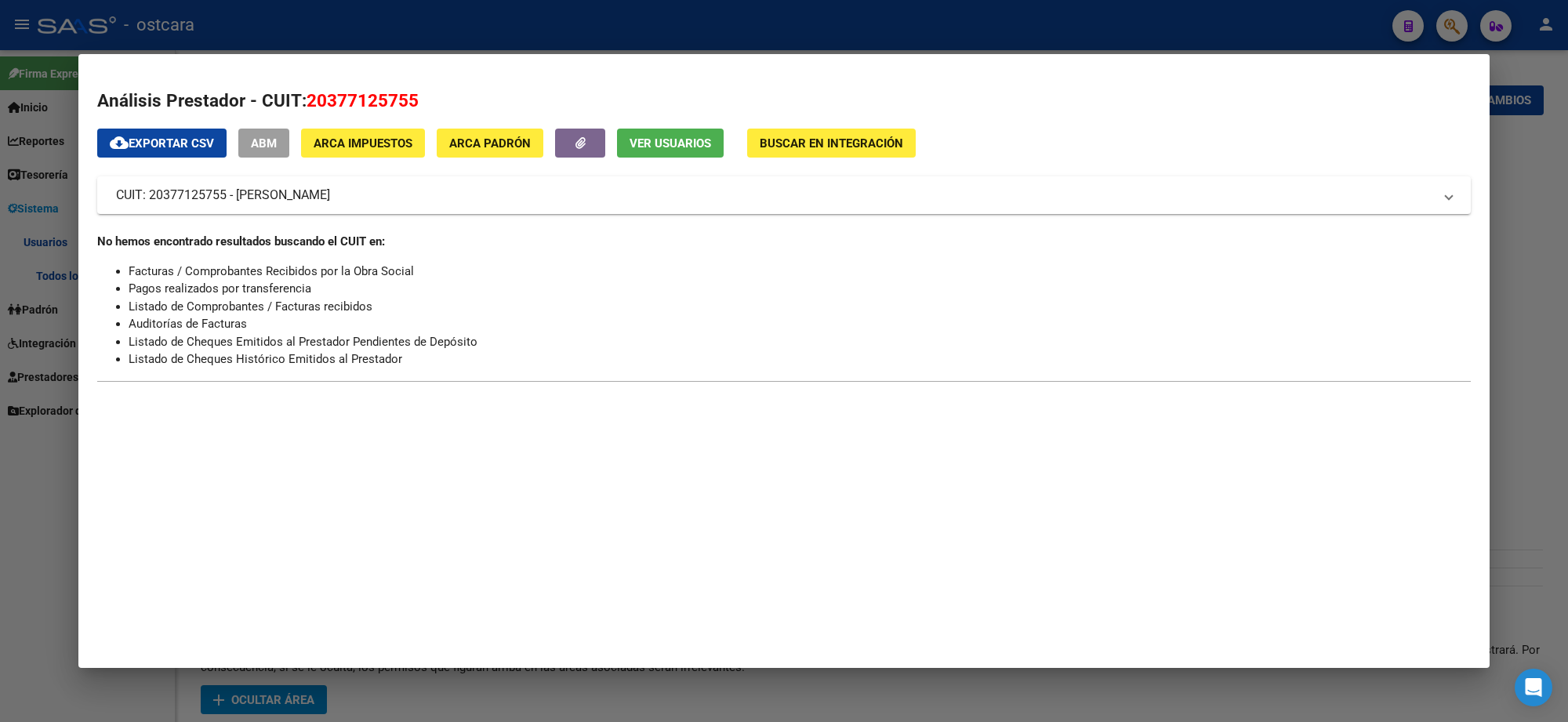
click at [1121, 25] on div at bounding box center [784, 361] width 1568 height 722
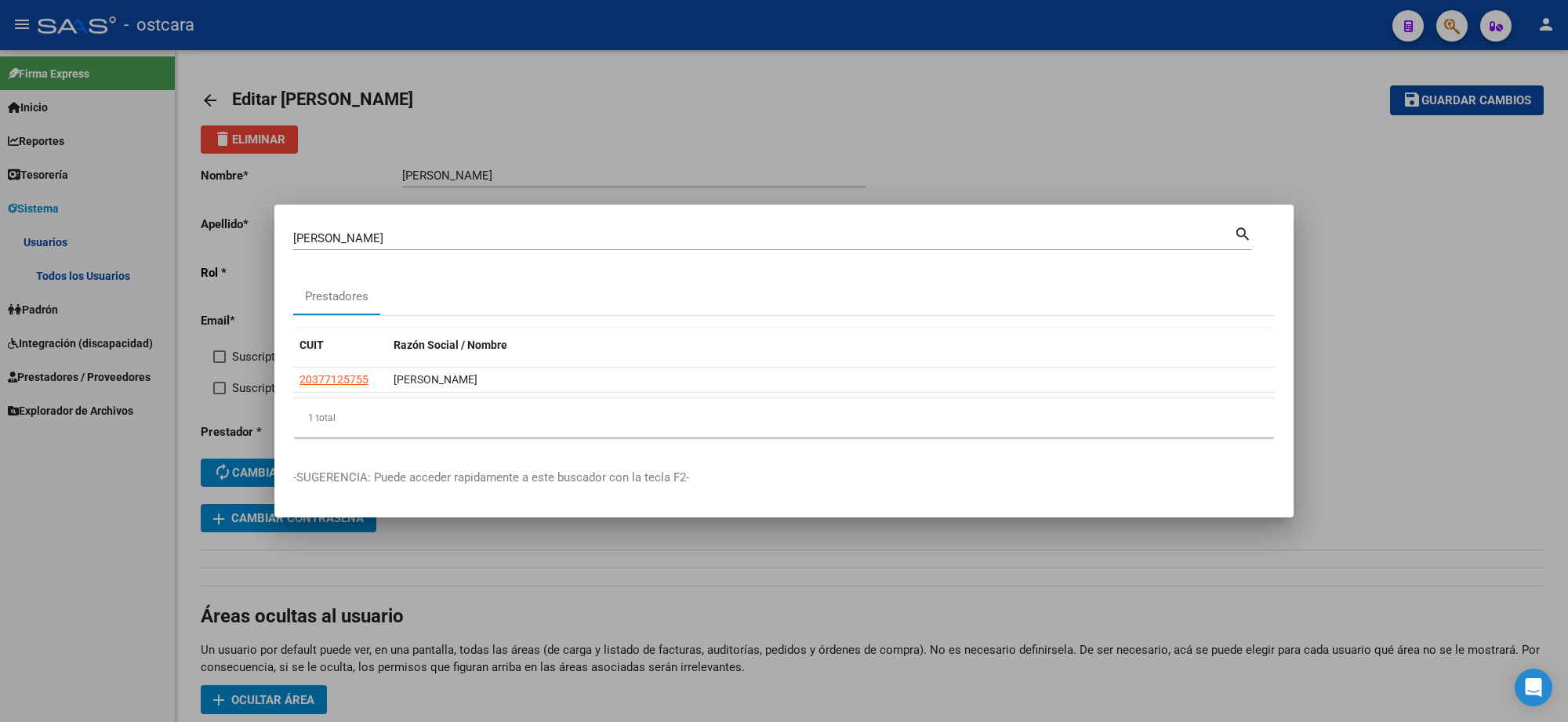
click at [1063, 67] on div at bounding box center [784, 361] width 1568 height 722
